Goal: Navigation & Orientation: Understand site structure

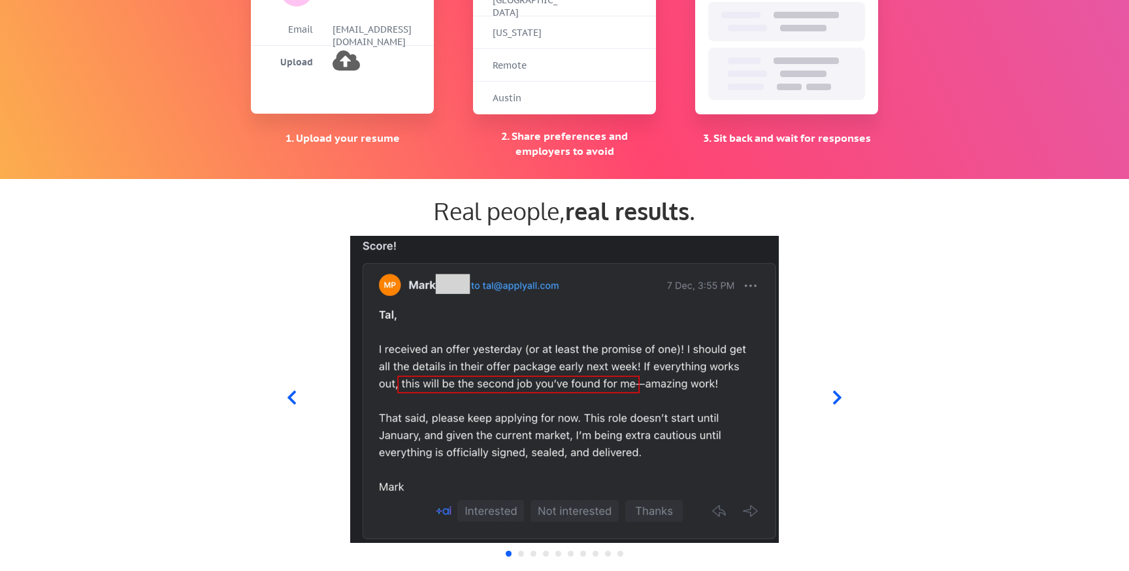
scroll to position [1148, 0]
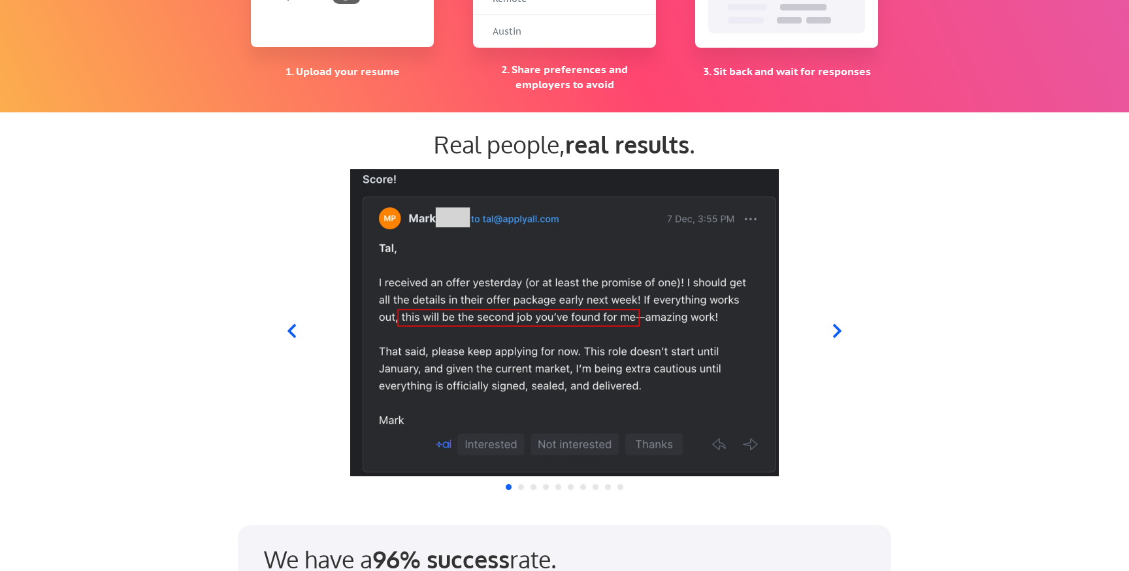
click at [842, 329] on icon at bounding box center [837, 331] width 16 height 16
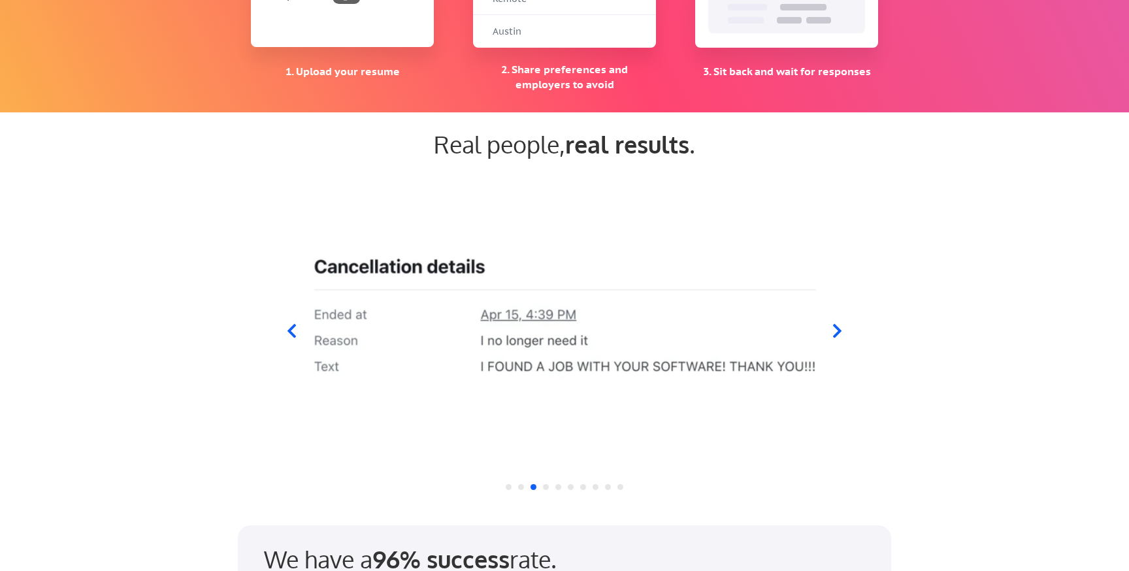
click at [835, 339] on icon at bounding box center [837, 331] width 16 height 16
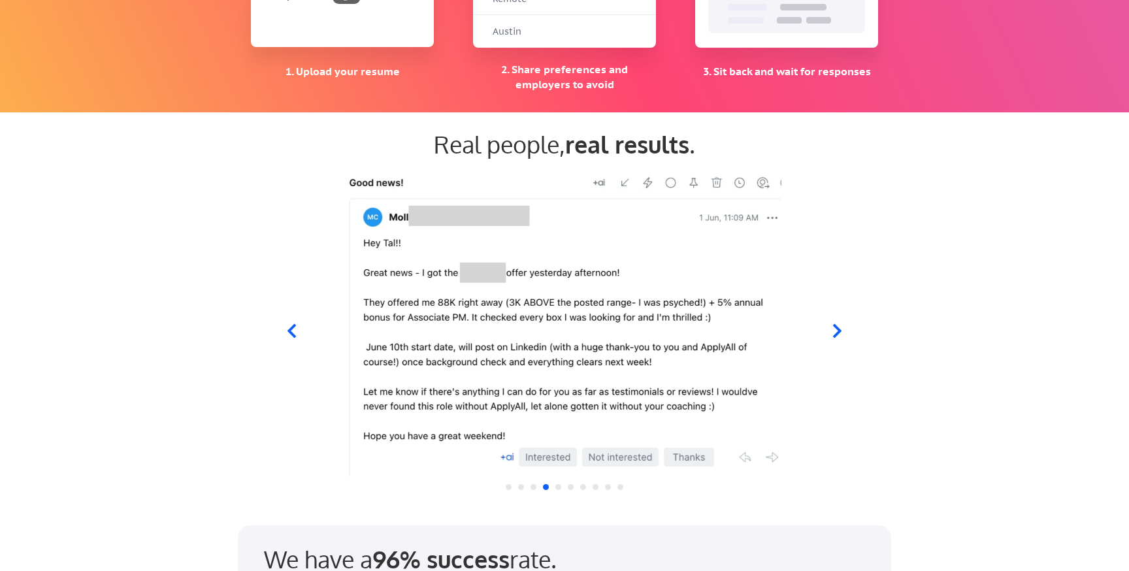
click at [835, 339] on icon at bounding box center [837, 331] width 16 height 16
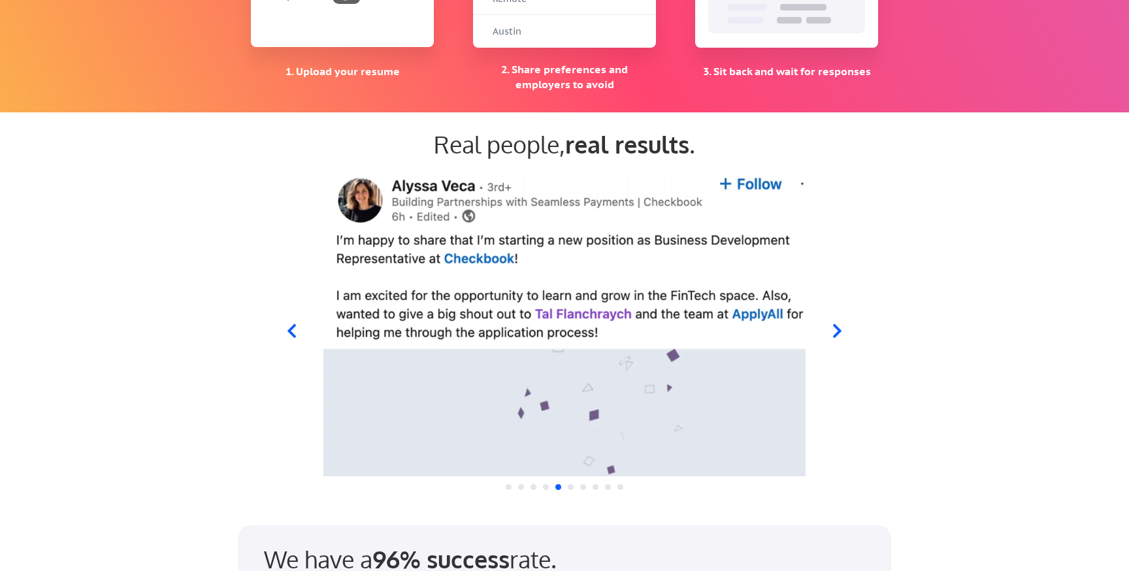
click at [835, 339] on icon at bounding box center [837, 331] width 16 height 16
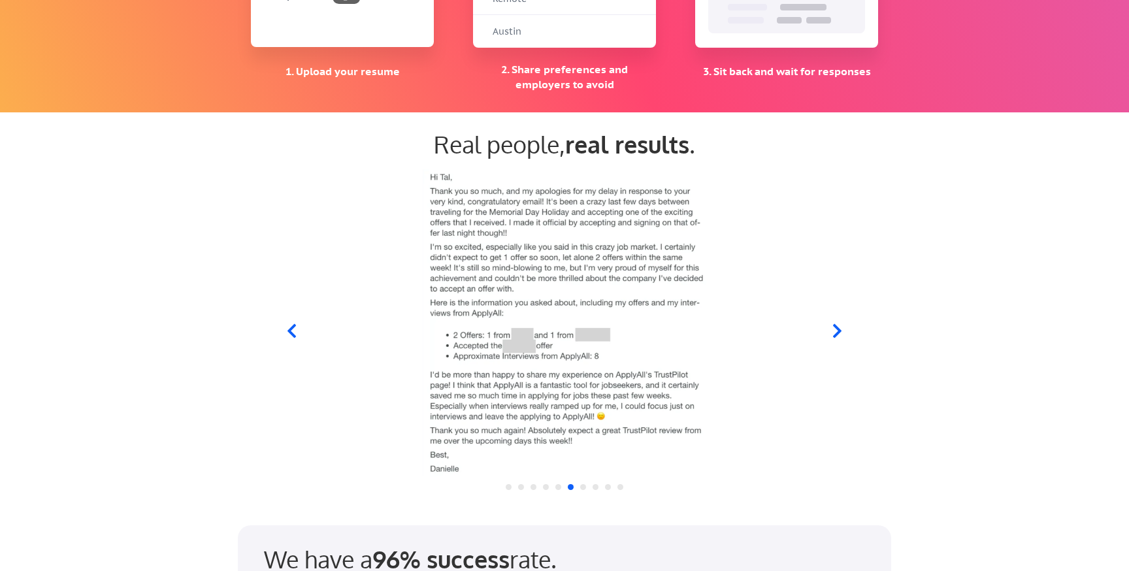
click at [835, 339] on icon at bounding box center [837, 331] width 16 height 16
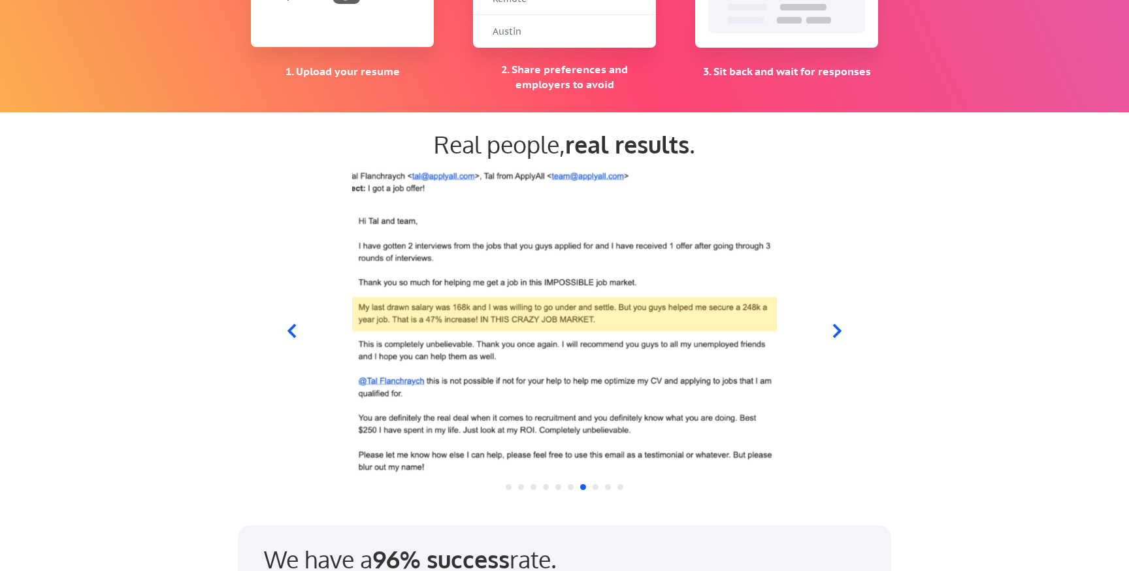
click at [835, 339] on icon at bounding box center [837, 331] width 16 height 16
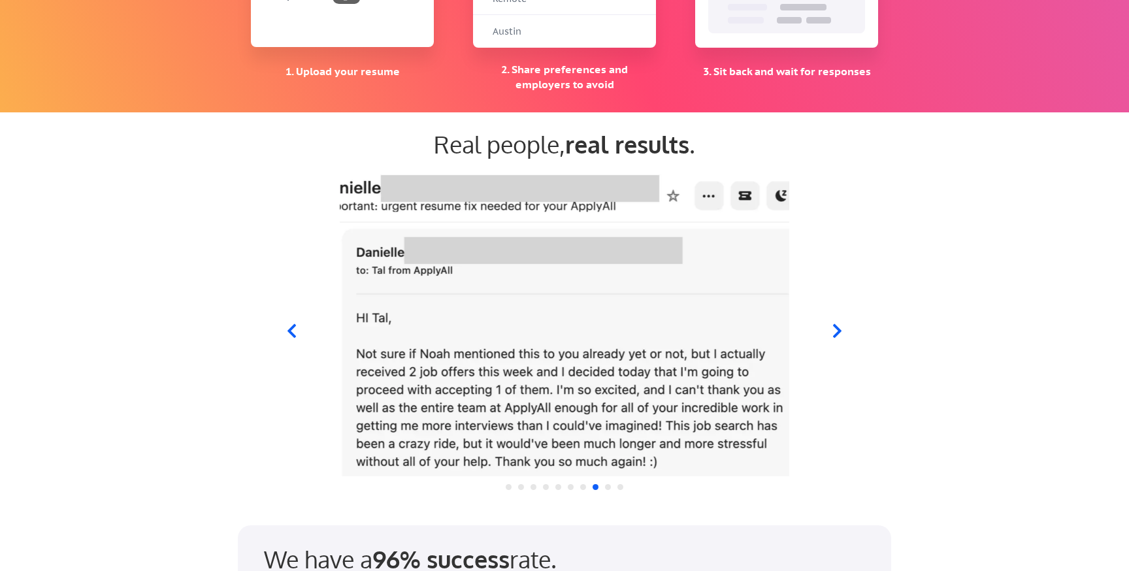
click at [835, 339] on icon at bounding box center [837, 331] width 16 height 16
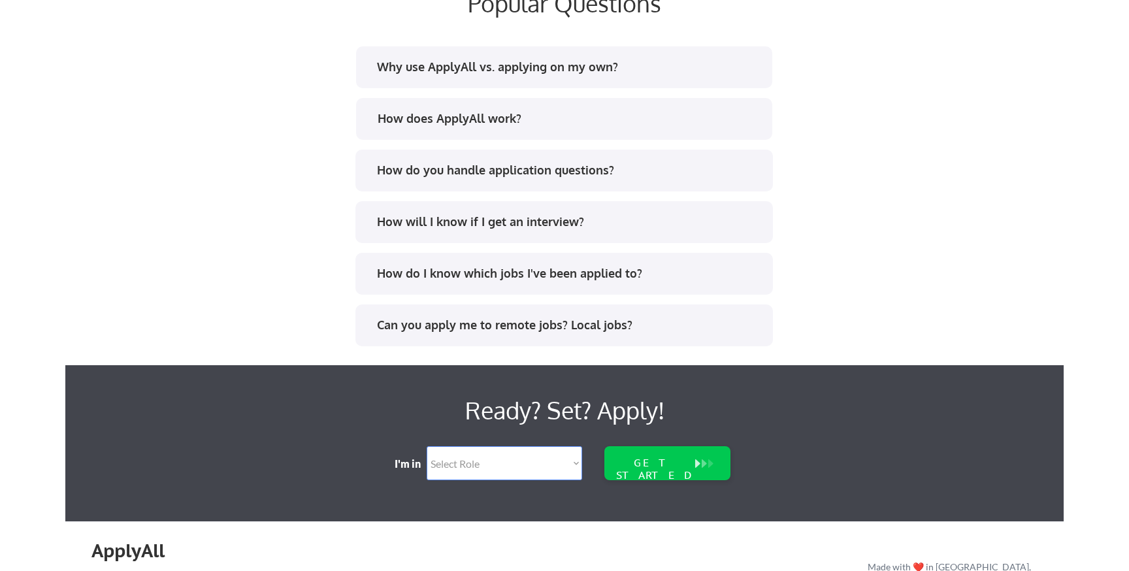
scroll to position [2696, 0]
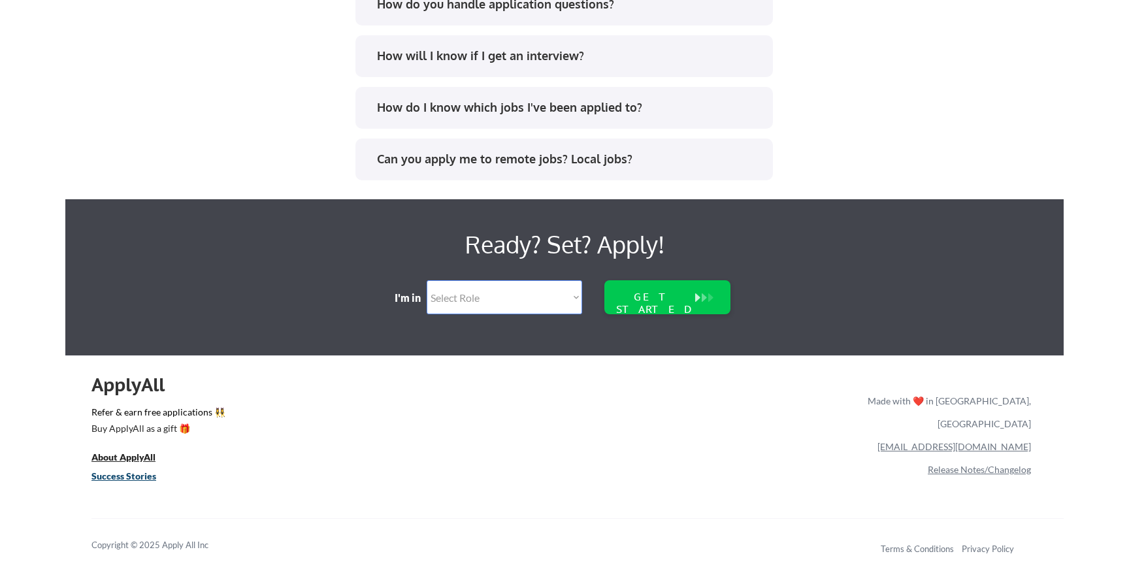
click at [131, 477] on u "Success Stories" at bounding box center [123, 476] width 65 height 11
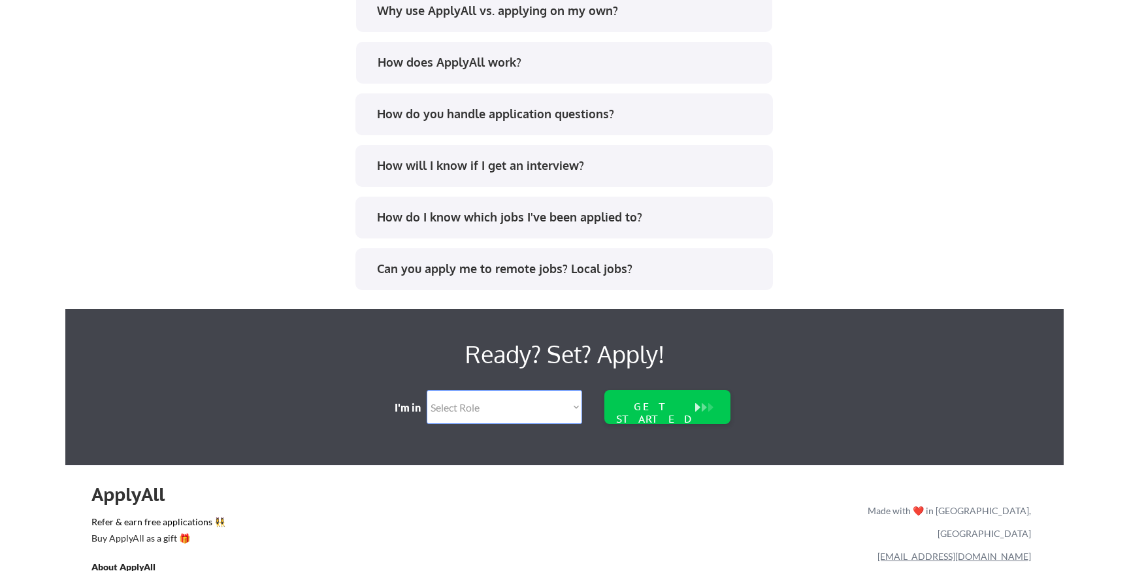
scroll to position [2696, 0]
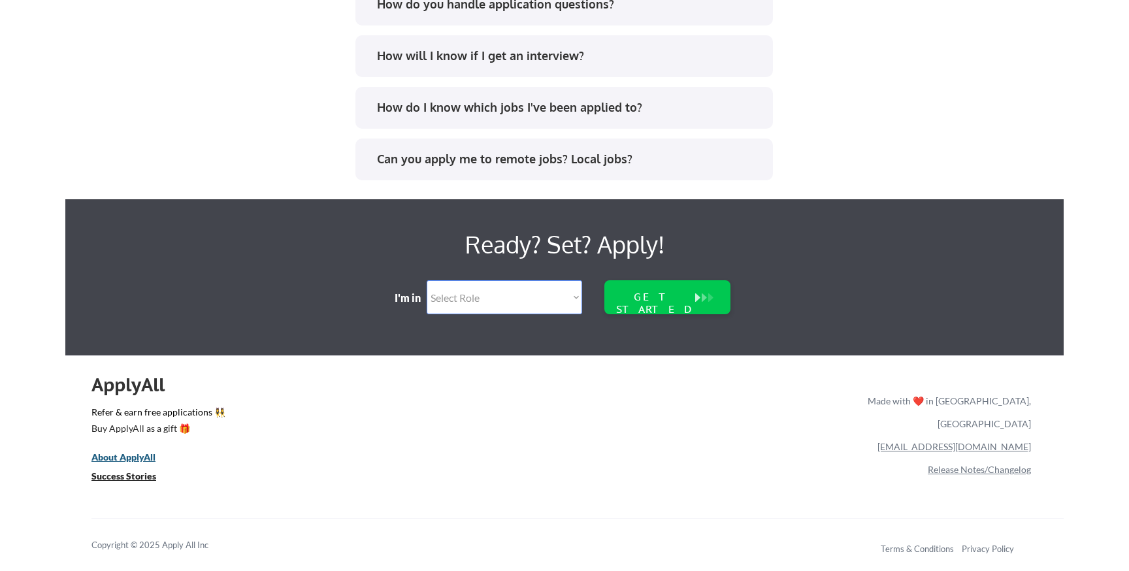
click at [137, 454] on u "About ApplyAll" at bounding box center [123, 457] width 64 height 11
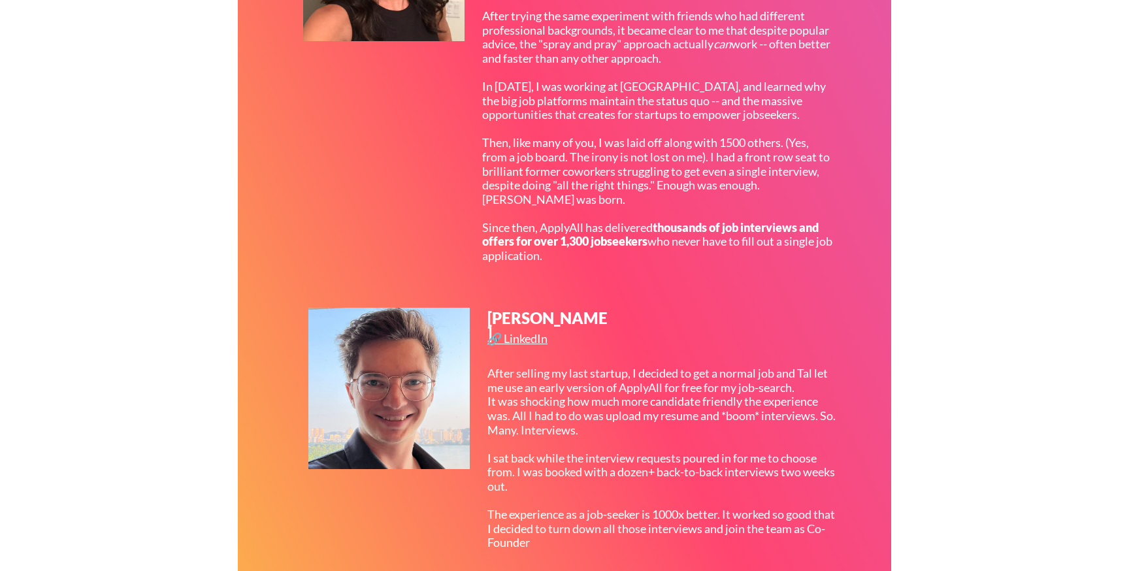
scroll to position [623, 0]
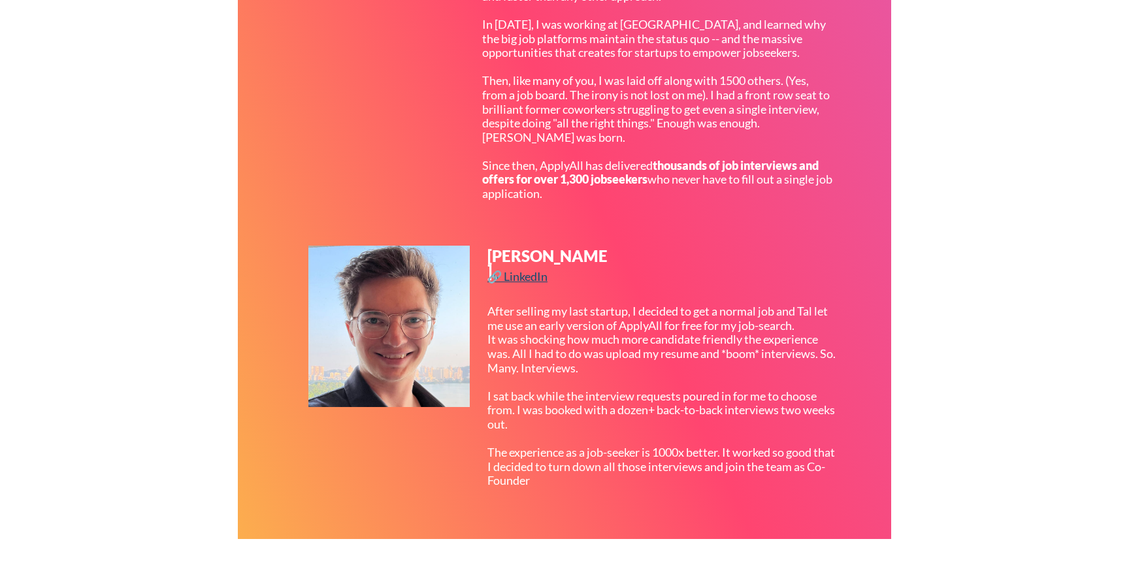
click at [542, 279] on div "🔗 LinkedIn" at bounding box center [519, 277] width 63 height 12
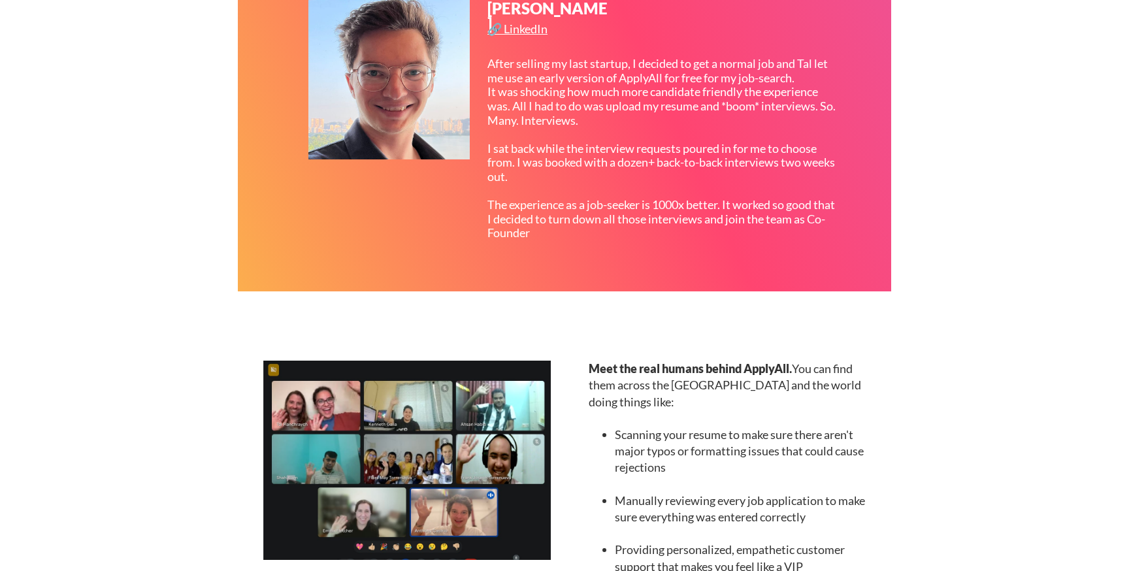
scroll to position [1038, 0]
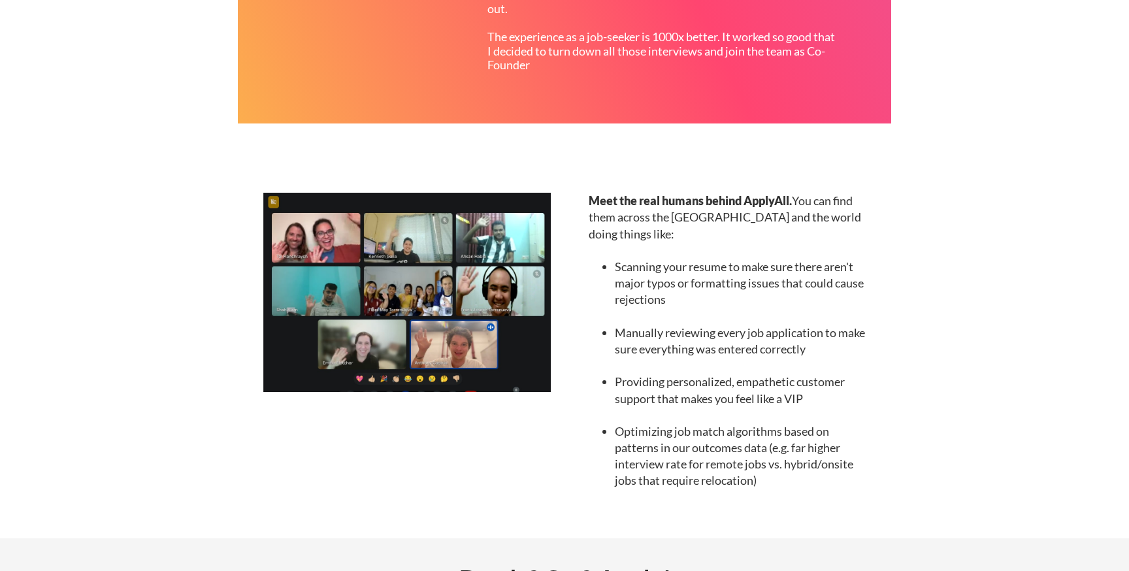
click at [510, 309] on img at bounding box center [407, 292] width 288 height 199
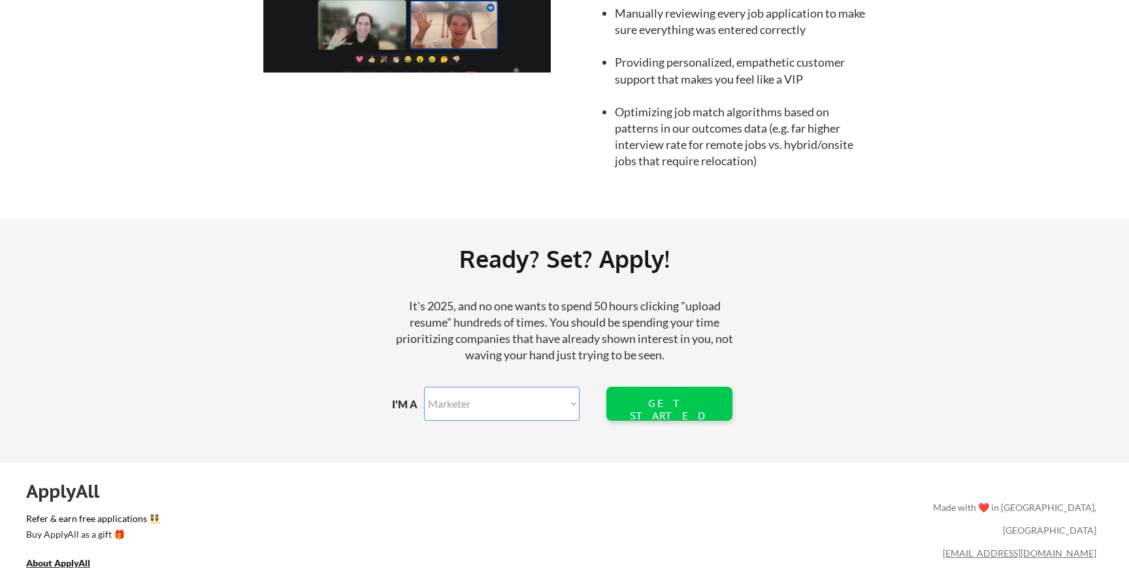
scroll to position [1463, 0]
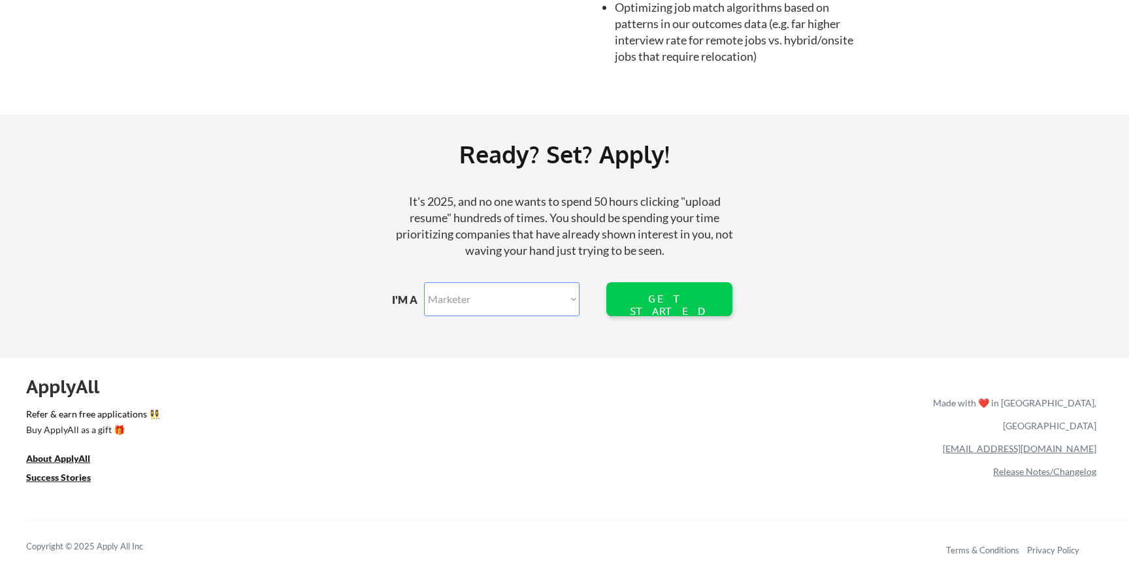
click at [999, 466] on link "Release Notes/Changelog" at bounding box center [1044, 471] width 103 height 11
